Goal: Navigation & Orientation: Understand site structure

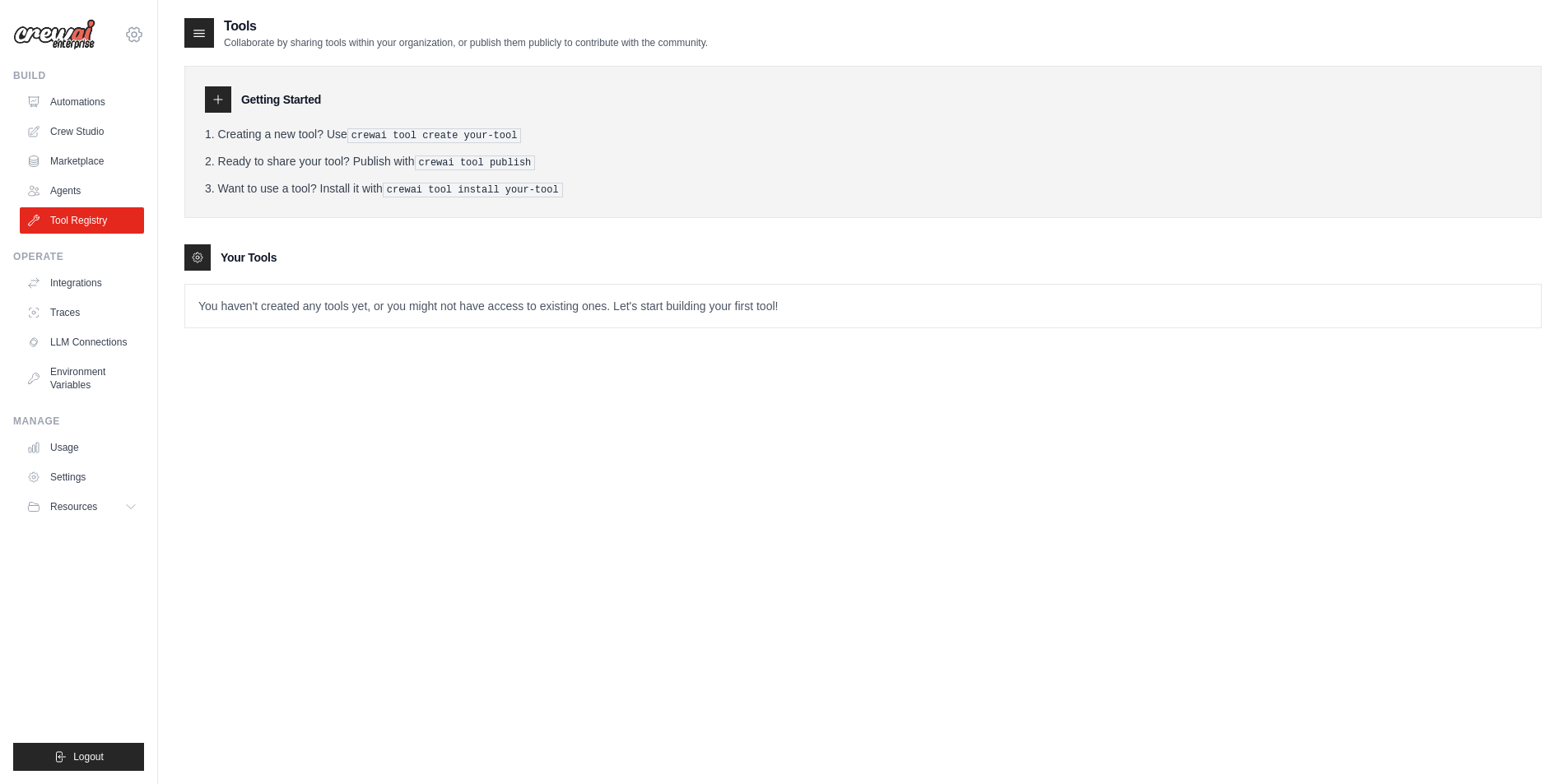
click at [132, 41] on icon at bounding box center [134, 34] width 15 height 14
click at [79, 285] on link "Integrations" at bounding box center [84, 282] width 124 height 26
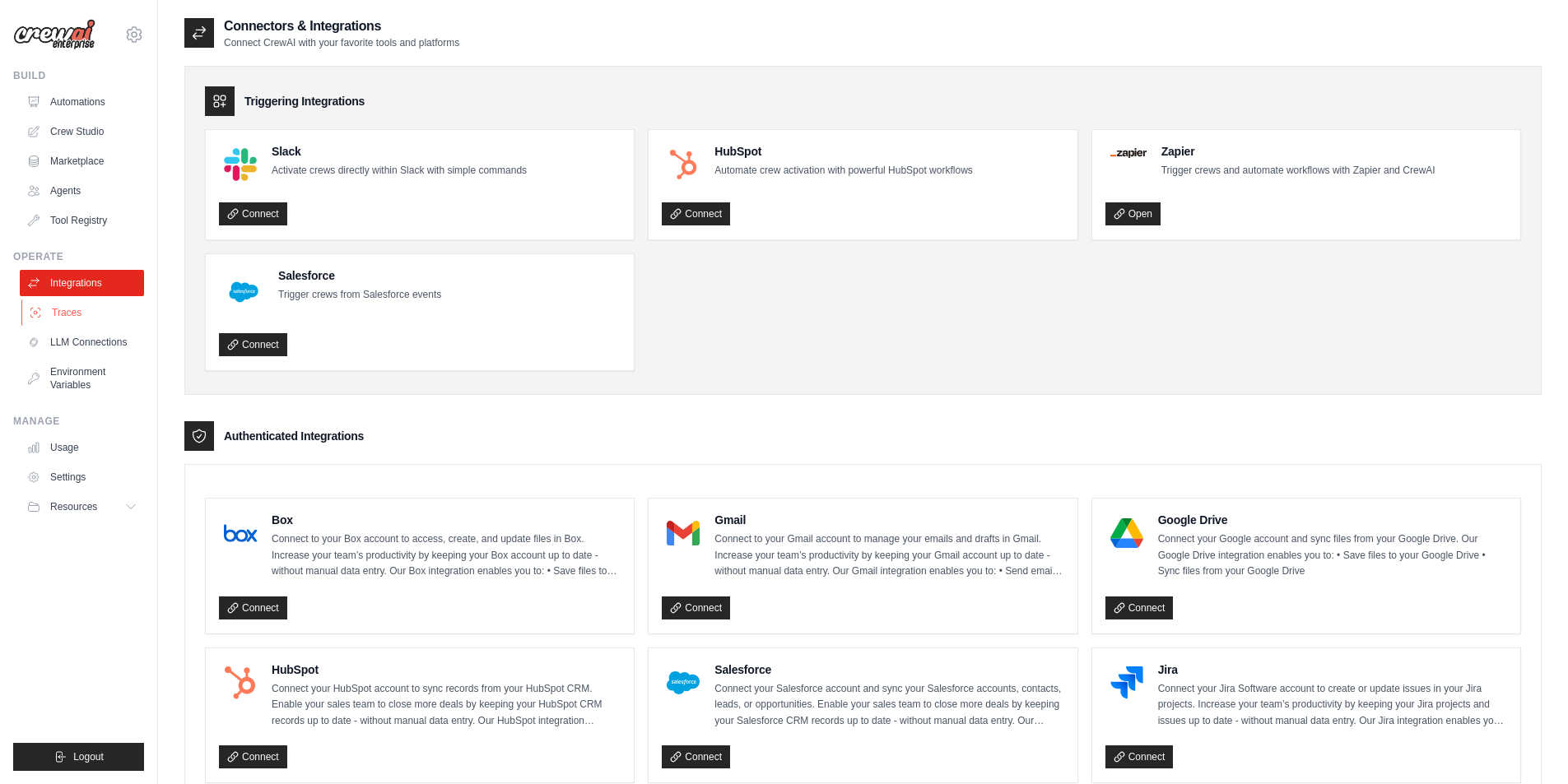
click at [79, 315] on link "Traces" at bounding box center [84, 312] width 124 height 26
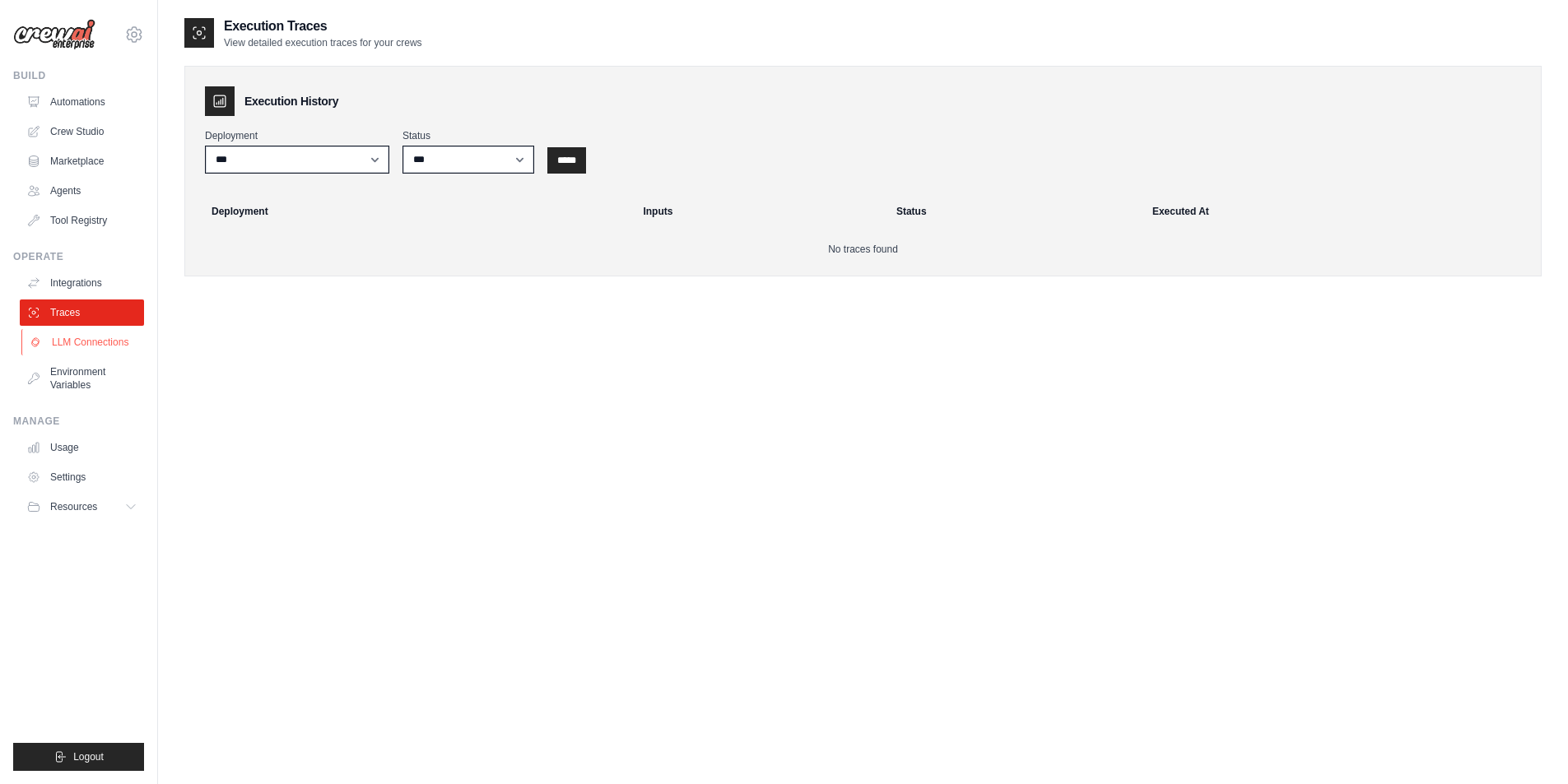
click at [84, 340] on link "LLM Connections" at bounding box center [84, 342] width 124 height 26
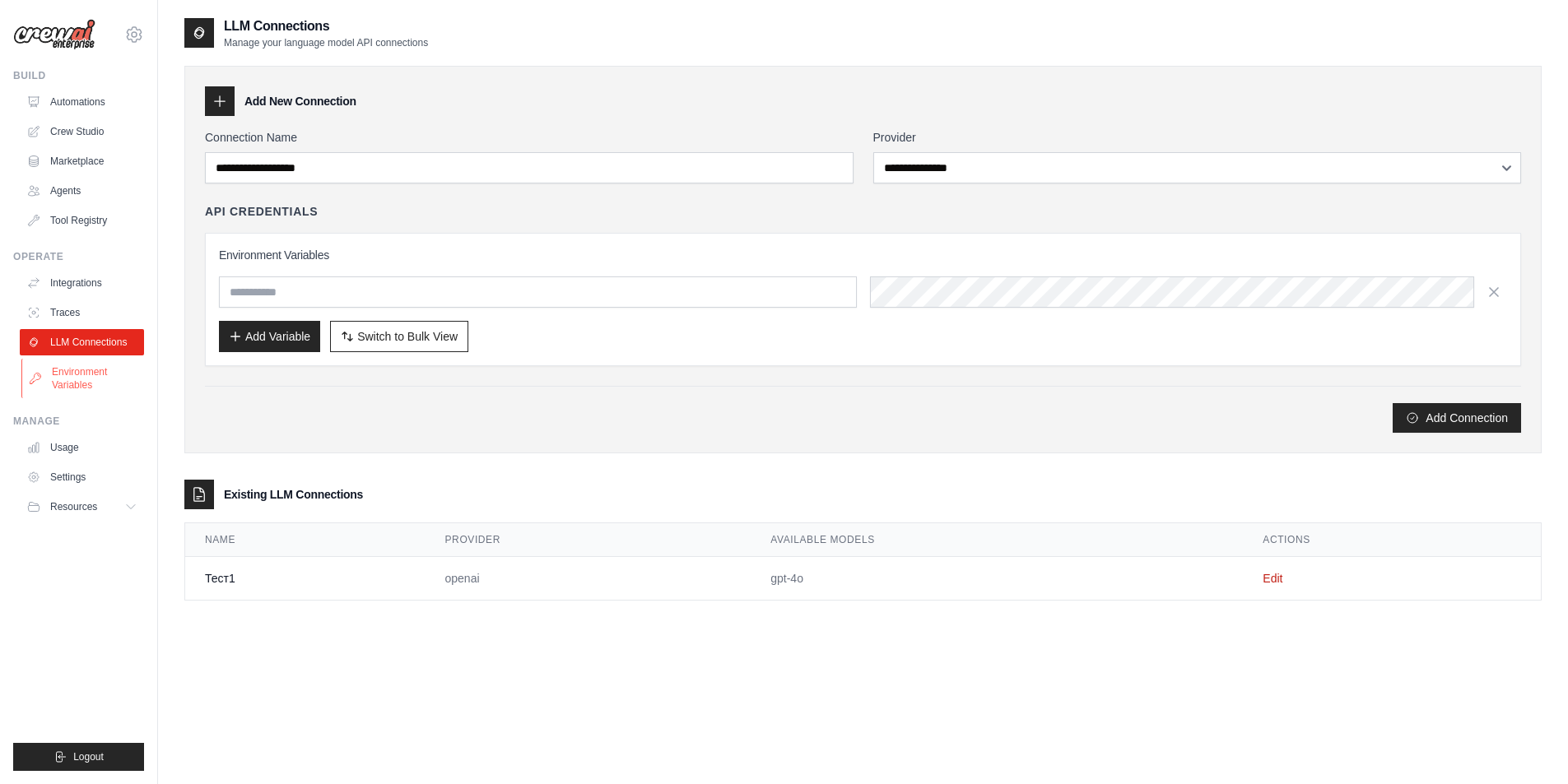
click at [84, 369] on link "Environment Variables" at bounding box center [84, 378] width 124 height 40
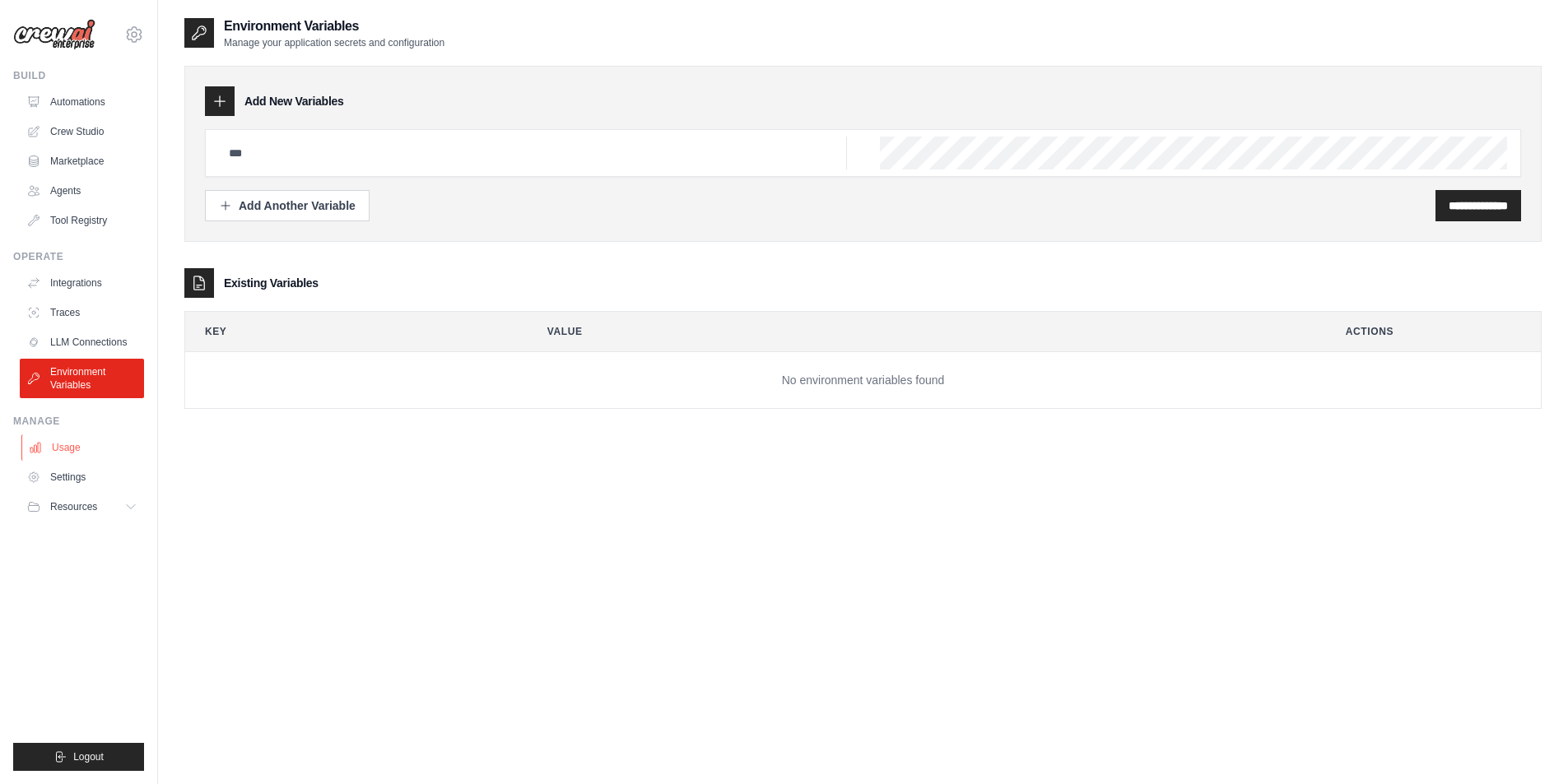
click at [69, 450] on link "Usage" at bounding box center [84, 447] width 124 height 26
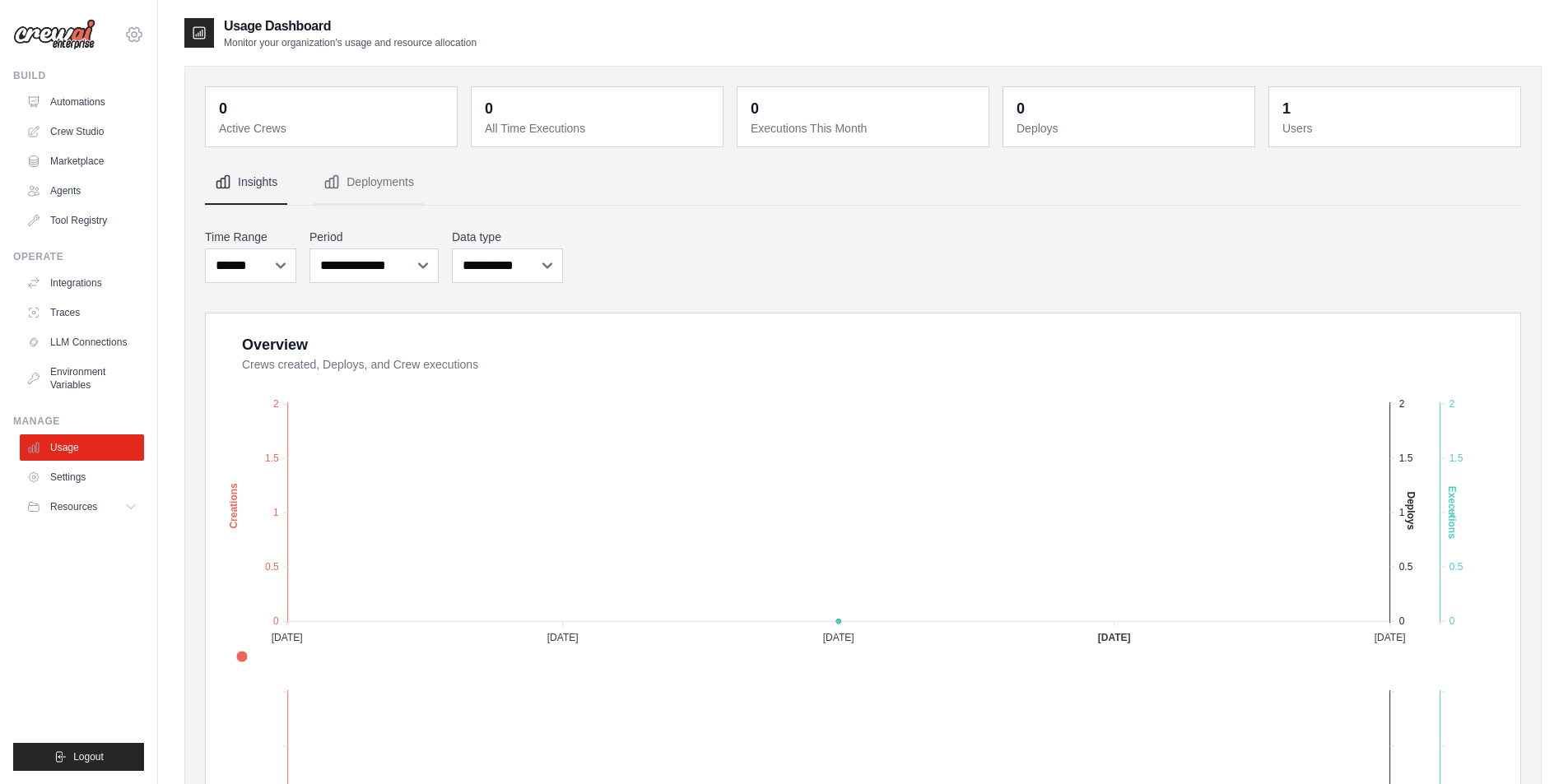
click at [135, 34] on icon at bounding box center [134, 34] width 20 height 20
click at [181, 232] on div "Usage Dashboard Monitor your organization's usage and resource allocation 0 Act…" at bounding box center [863, 734] width 1410 height 1436
click at [60, 374] on link "Environment Variables" at bounding box center [84, 378] width 124 height 40
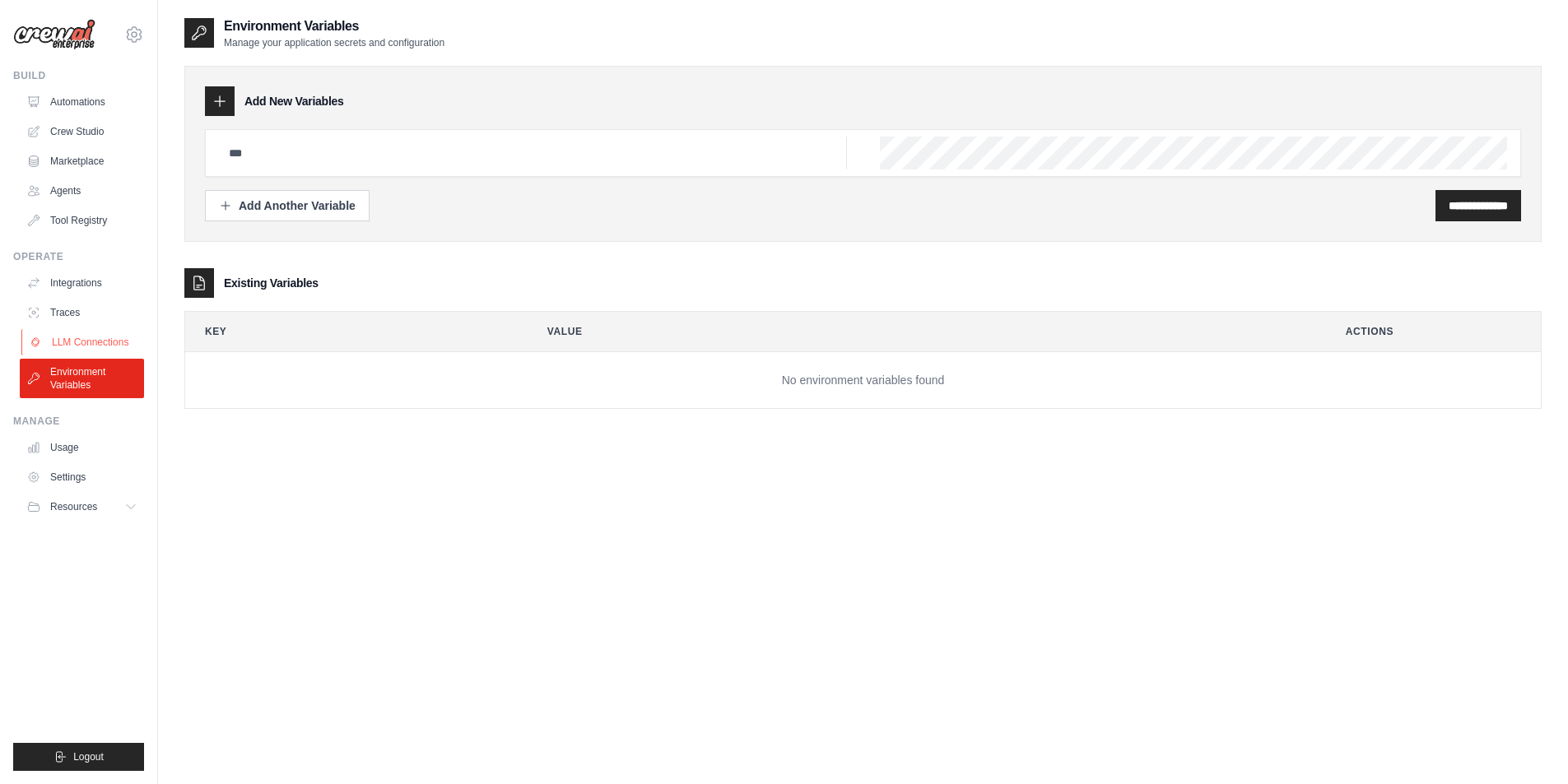
click at [84, 347] on link "LLM Connections" at bounding box center [84, 342] width 124 height 26
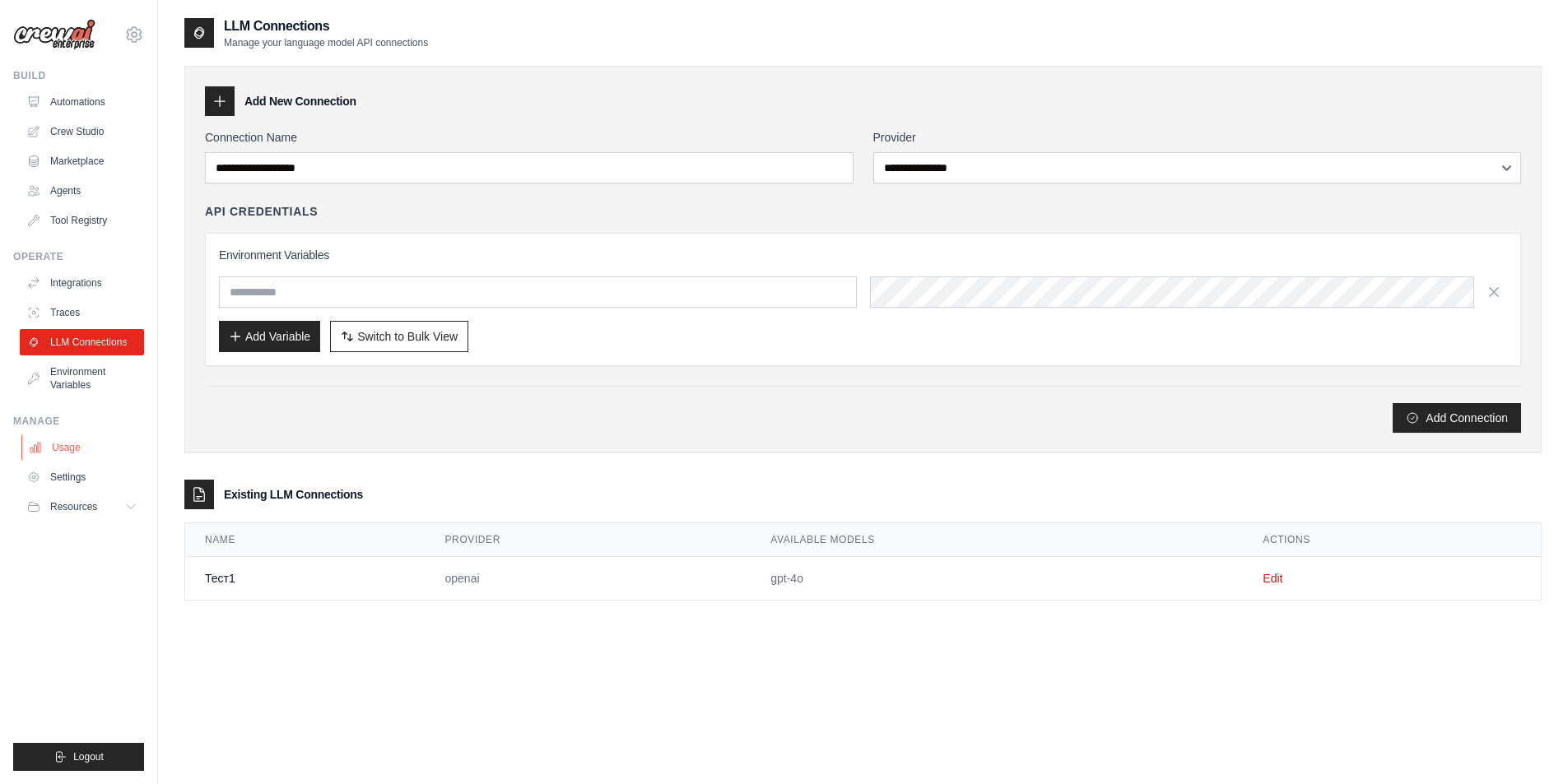
click at [79, 439] on link "Usage" at bounding box center [84, 447] width 124 height 26
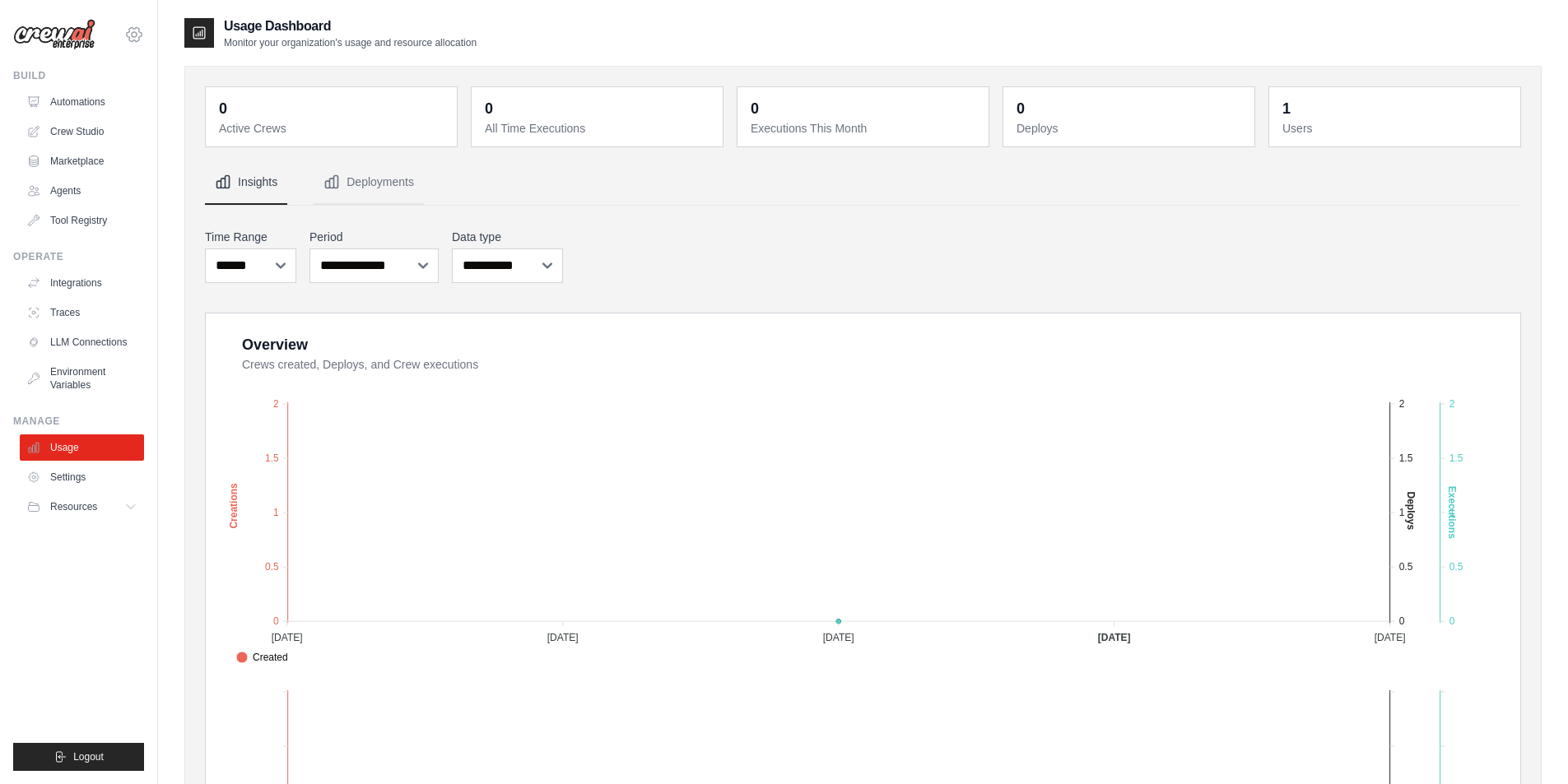
click at [131, 31] on icon at bounding box center [134, 34] width 20 height 20
click at [92, 110] on link "Settings" at bounding box center [134, 111] width 145 height 30
